Goal: Task Accomplishment & Management: Manage account settings

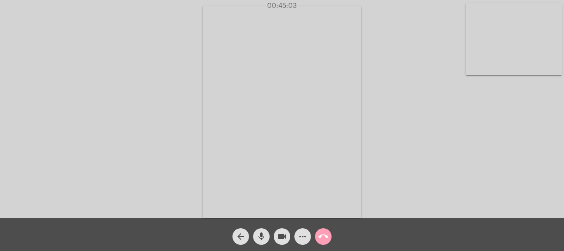
click at [327, 235] on mat-icon "call_end" at bounding box center [323, 236] width 10 height 10
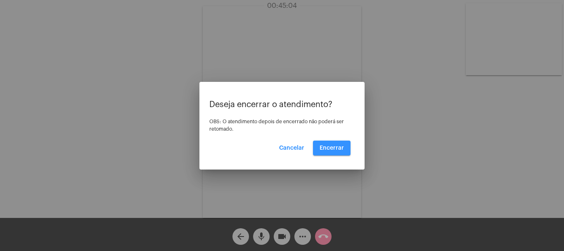
click at [339, 153] on button "Encerrar" at bounding box center [332, 147] width 38 height 15
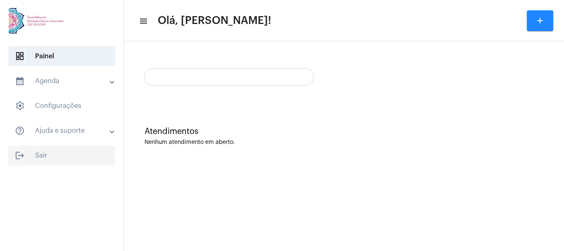
click at [38, 155] on span "logout Sair" at bounding box center [61, 155] width 107 height 20
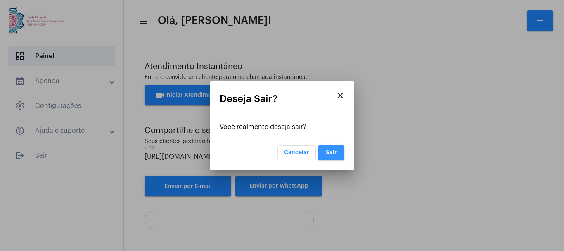
click at [332, 154] on span "Sair" at bounding box center [331, 152] width 11 height 6
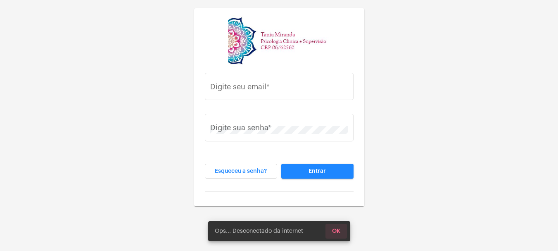
click at [338, 231] on span "OK" at bounding box center [336, 231] width 8 height 6
